Goal: Task Accomplishment & Management: Use online tool/utility

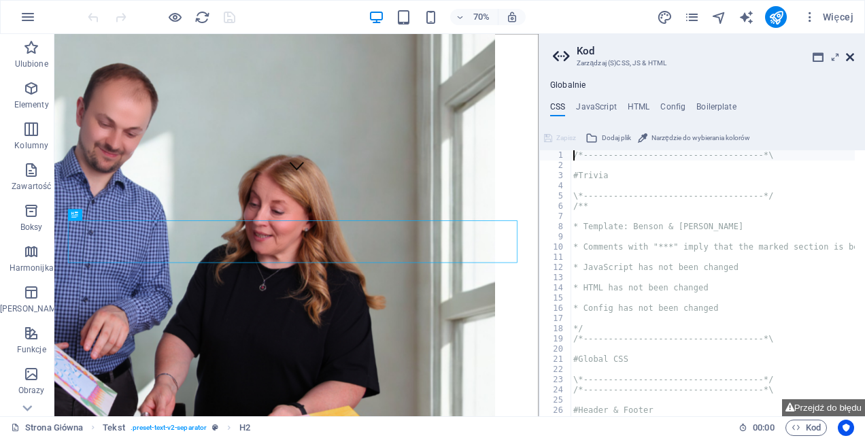
click at [846, 52] on icon at bounding box center [850, 57] width 8 height 11
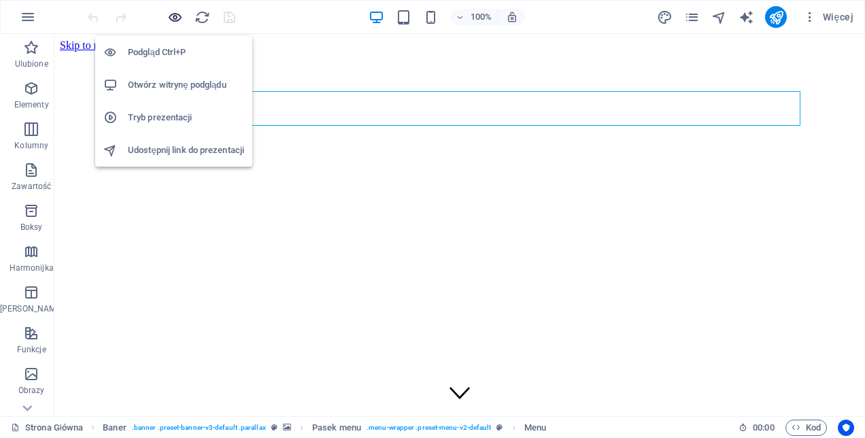
click at [171, 14] on icon "button" at bounding box center [175, 18] width 16 height 16
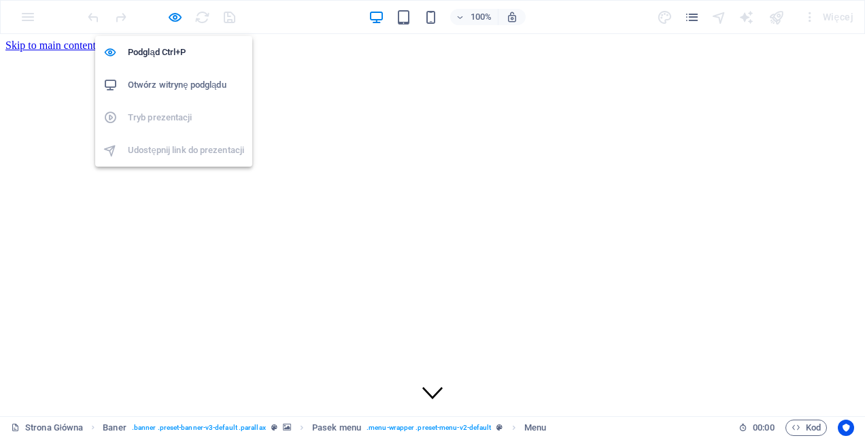
click at [197, 87] on h6 "Otwórz witrynę podglądu" at bounding box center [186, 85] width 116 height 16
click at [174, 12] on icon "button" at bounding box center [175, 18] width 16 height 16
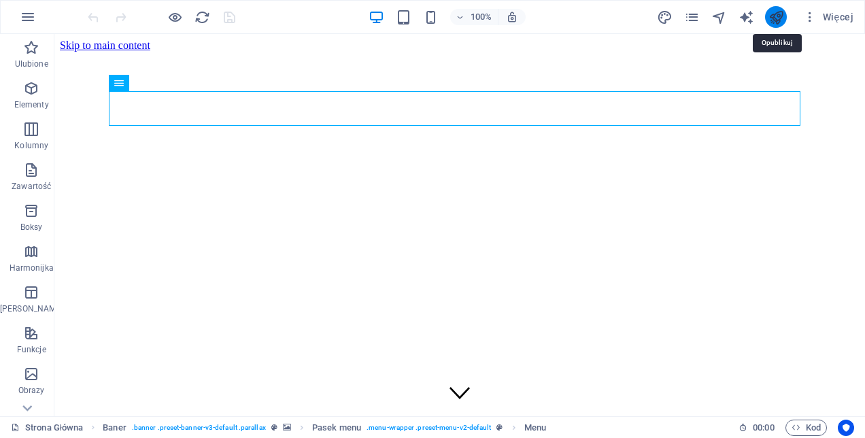
click at [779, 12] on icon "publish" at bounding box center [777, 18] width 16 height 16
